Goal: Task Accomplishment & Management: Complete application form

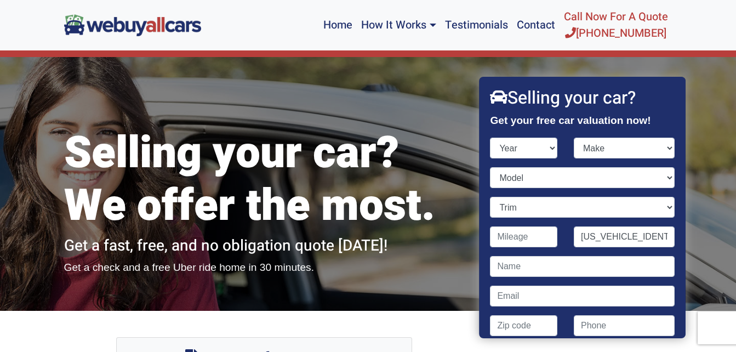
scroll to position [0, 4]
type input "[US_VEHICLE_IDENTIFICATION_NUMBER]"
click at [550, 151] on select "Year [DATE] 2024 2023 2022 2021 2020 2019 2018 2017 2016 2015 2014 2013 2012 20…" at bounding box center [524, 148] width 67 height 21
select select "2004"
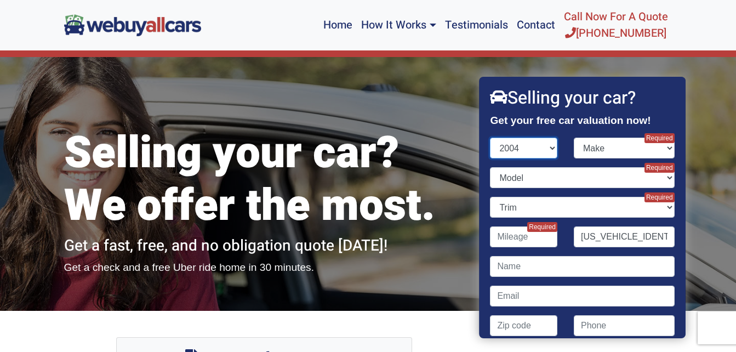
click at [491, 138] on select "Year [DATE] 2024 2023 2022 2021 2020 2019 2018 2017 2016 2015 2014 2013 2012 20…" at bounding box center [524, 148] width 67 height 21
click at [604, 149] on select "Make Acura Aston [PERSON_NAME] Audi Bentley BMW Buick Cadillac Chevrolet Chrysl…" at bounding box center [624, 148] width 101 height 21
select select "Dodge"
click at [574, 138] on select "Make Acura Aston [PERSON_NAME] Audi Bentley BMW Buick Cadillac Chevrolet Chrysl…" at bounding box center [624, 148] width 101 height 21
click at [583, 177] on select "Model Caravan Dakota Durango Grand Caravan Intrepid Neon Ram Pickup 1500 Ram Pi…" at bounding box center [583, 177] width 184 height 21
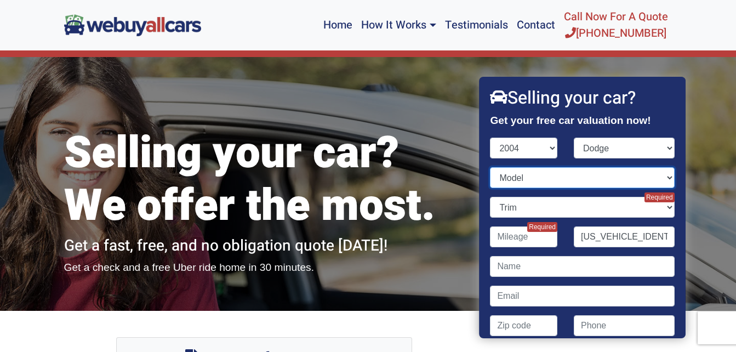
select select "Dakota"
click at [491, 167] on select "Model Caravan Dakota Durango Grand Caravan Intrepid Neon Ram Pickup 1500 Ram Pi…" at bounding box center [583, 177] width 184 height 21
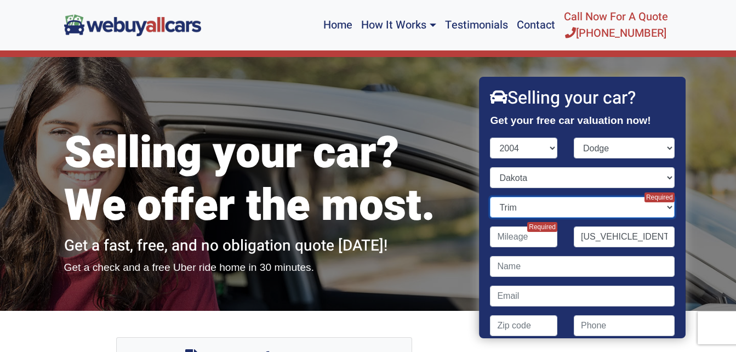
click at [563, 206] on select "Trim 2dr Club Cab 4WD SB (3.7L 6cyl) 2dr Club Cab Rwd SB (3.7L 6cyl) 2dr Club C…" at bounding box center [583, 207] width 184 height 21
click at [466, 170] on div "Selling your car? We offer the most. Get a fast, free, and no obligation quote …" at bounding box center [264, 183] width 417 height 253
click at [580, 208] on select "Trim 2dr Club Cab 4WD SB (3.7L 6cyl) 2dr Club Cab Rwd SB (3.7L 6cyl) 2dr Club C…" at bounding box center [583, 207] width 184 height 21
click at [703, 33] on nav "Home How It Works Sell My Car Used Car Selling Guide Used Car Blog Frequently A…" at bounding box center [368, 25] width 736 height 50
click at [648, 209] on select "Trim 2dr Club Cab 4WD SB (3.7L 6cyl) 2dr Club Cab Rwd SB (3.7L 6cyl) 2dr Club C…" at bounding box center [583, 207] width 184 height 21
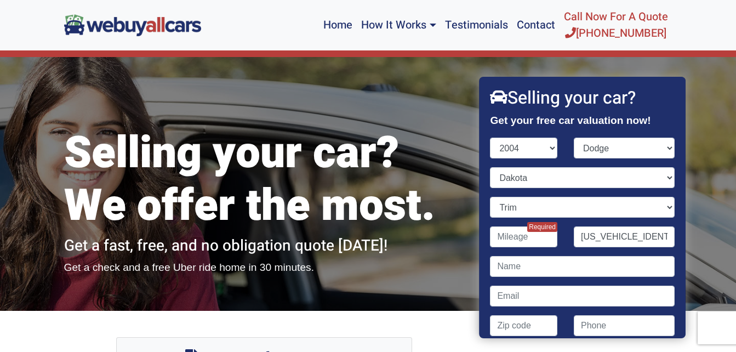
click at [726, 251] on div "Selling your car? We offer the most. Get a fast, free, and no obligation quote …" at bounding box center [368, 183] width 736 height 253
click at [520, 249] on div "Required" at bounding box center [524, 241] width 84 height 30
click at [517, 243] on input "Contact form" at bounding box center [524, 236] width 67 height 21
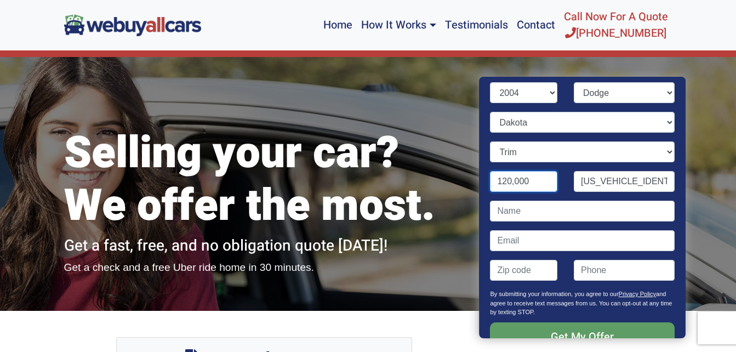
scroll to position [66, 0]
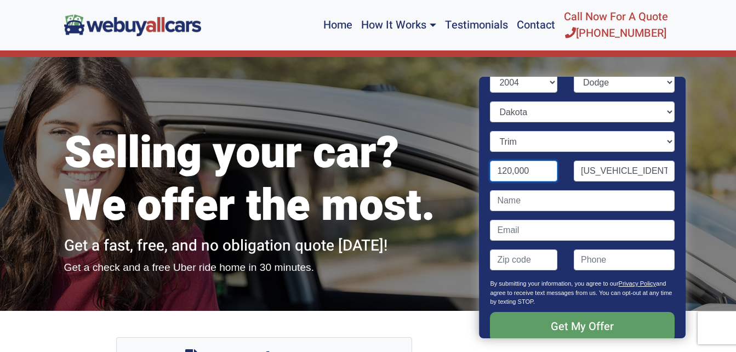
type input "120,000"
click at [528, 260] on input "Contact form" at bounding box center [524, 259] width 67 height 21
type input "08063"
type input "[PERSON_NAME]"
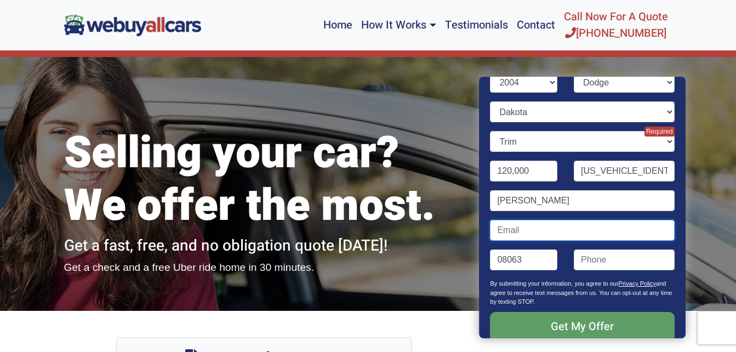
type input "[EMAIL_ADDRESS][DOMAIN_NAME]"
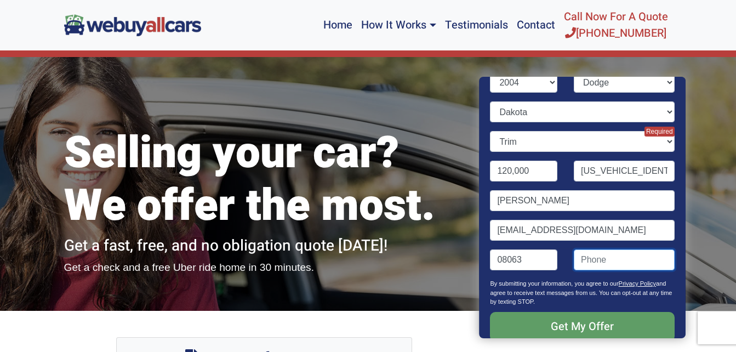
type input "6095320086"
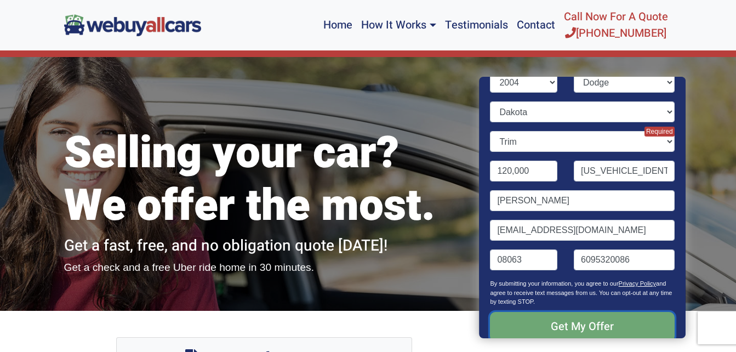
click at [627, 334] on input "Get My Offer" at bounding box center [583, 327] width 184 height 30
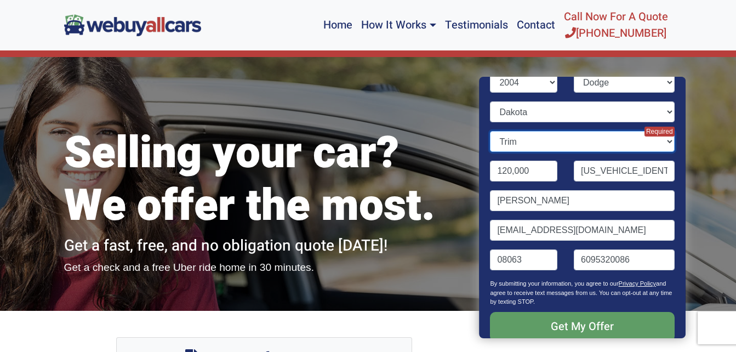
click at [658, 143] on select "Trim 2dr Club Cab 4WD SB (3.7L 6cyl) 2dr Club Cab Rwd SB (3.7L 6cyl) 2dr Club C…" at bounding box center [583, 141] width 184 height 21
click at [533, 138] on select "Trim 2dr Club Cab 4WD SB (3.7L 6cyl) 2dr Club Cab Rwd SB (3.7L 6cyl) 2dr Club C…" at bounding box center [583, 141] width 184 height 21
click at [709, 259] on div "Selling your car? We offer the most. Get a fast, free, and no obligation quote …" at bounding box center [368, 183] width 736 height 253
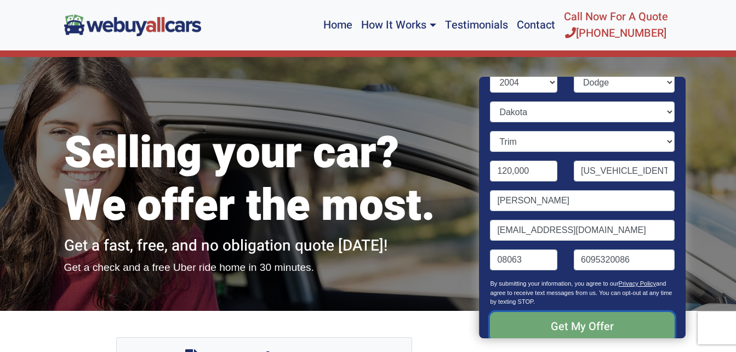
click at [643, 331] on input "Get My Offer" at bounding box center [583, 327] width 184 height 30
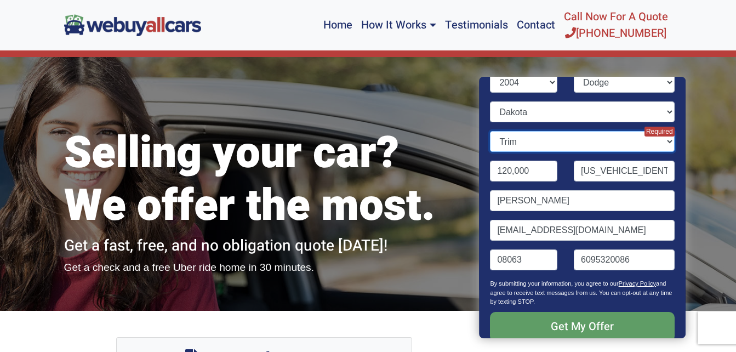
click at [661, 140] on select "Trim 2dr Club Cab 4WD SB (3.7L 6cyl) 2dr Club Cab Rwd SB (3.7L 6cyl) 2dr Club C…" at bounding box center [583, 141] width 184 height 21
select select "2dr Club Cab SLT Plus 4WD SB (3.7L 6cyl)"
click at [491, 131] on select "Trim 2dr Club Cab 4WD SB (3.7L 6cyl) 2dr Club Cab Rwd SB (3.7L 6cyl) 2dr Club C…" at bounding box center [583, 141] width 184 height 21
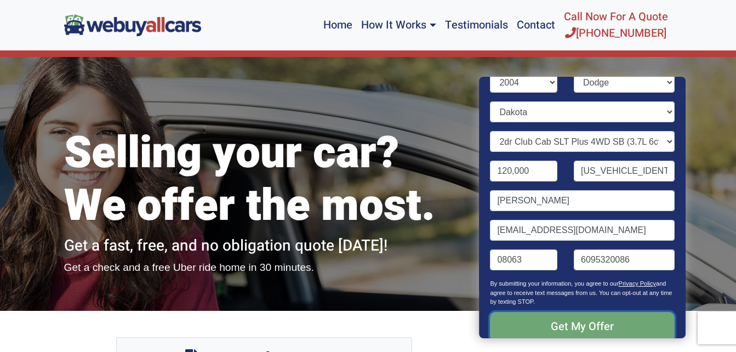
click at [632, 328] on input "Get My Offer" at bounding box center [583, 327] width 184 height 30
